Goal: Transaction & Acquisition: Purchase product/service

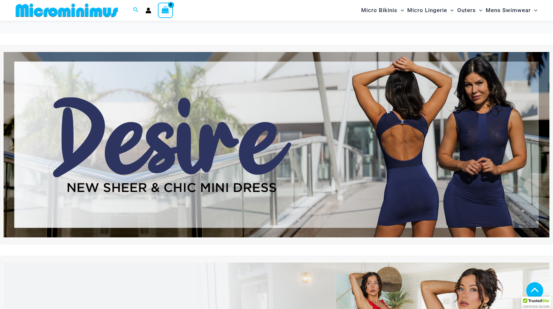
scroll to position [157, 0]
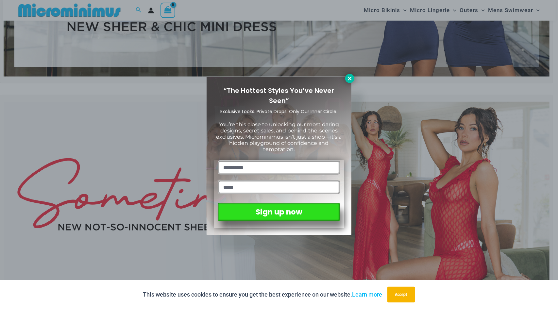
click at [347, 79] on icon at bounding box center [350, 78] width 6 height 6
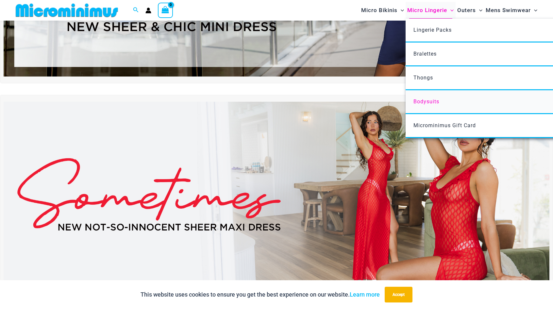
click at [424, 102] on span "Bodysuits" at bounding box center [426, 101] width 26 height 6
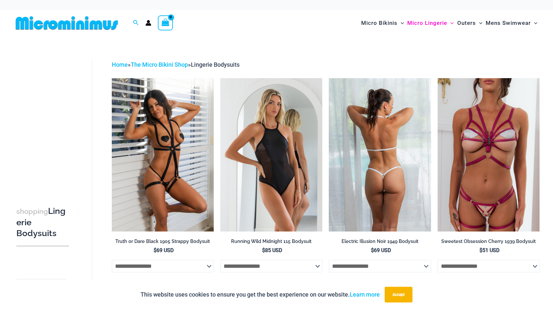
click at [383, 129] on img at bounding box center [380, 154] width 102 height 153
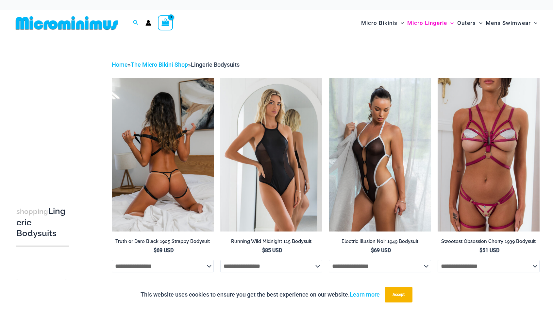
click at [162, 114] on img at bounding box center [163, 154] width 102 height 153
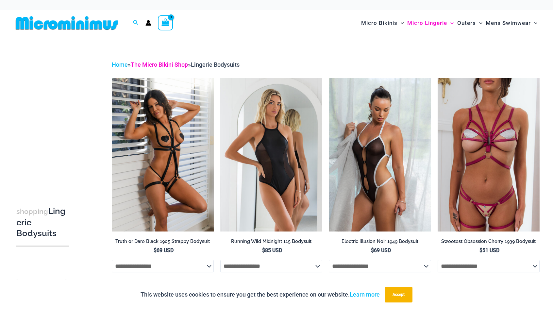
click at [176, 64] on link "The Micro Bikini Shop" at bounding box center [159, 64] width 57 height 7
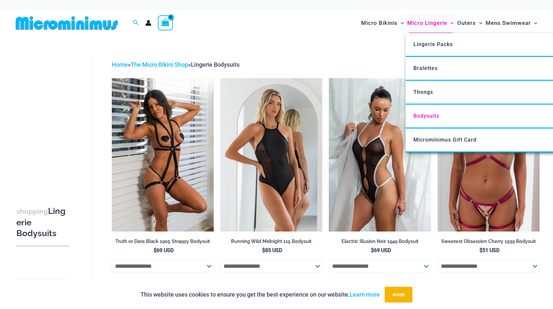
click at [428, 23] on span "Micro Lingerie" at bounding box center [427, 23] width 40 height 17
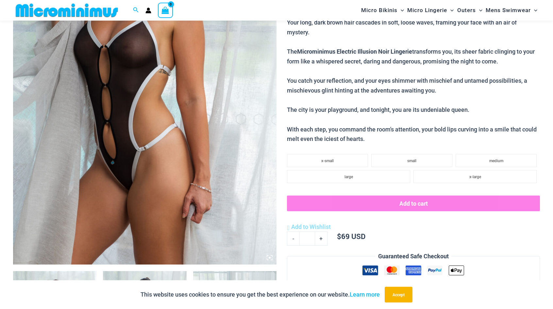
scroll to position [386, 0]
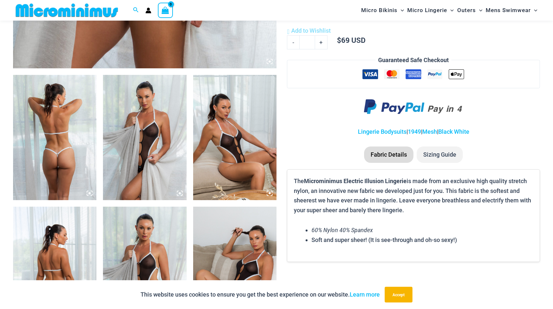
click at [159, 146] on img at bounding box center [144, 137] width 83 height 125
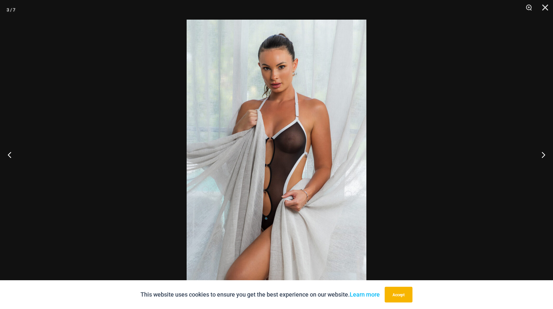
click at [307, 149] on img at bounding box center [277, 154] width 180 height 269
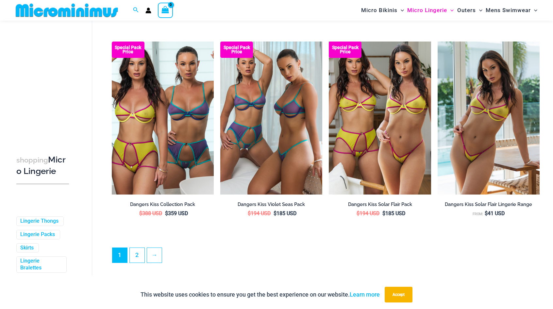
scroll to position [1594, 0]
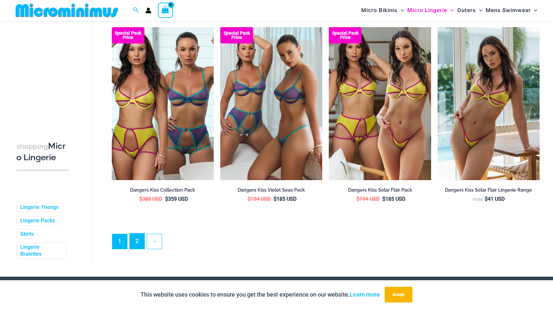
click at [140, 243] on link "2" at bounding box center [137, 240] width 15 height 15
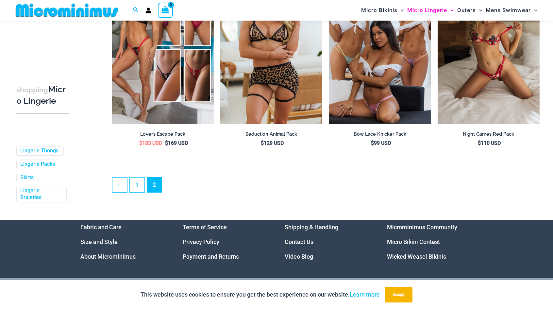
scroll to position [1683, 0]
